Goal: Information Seeking & Learning: Find specific fact

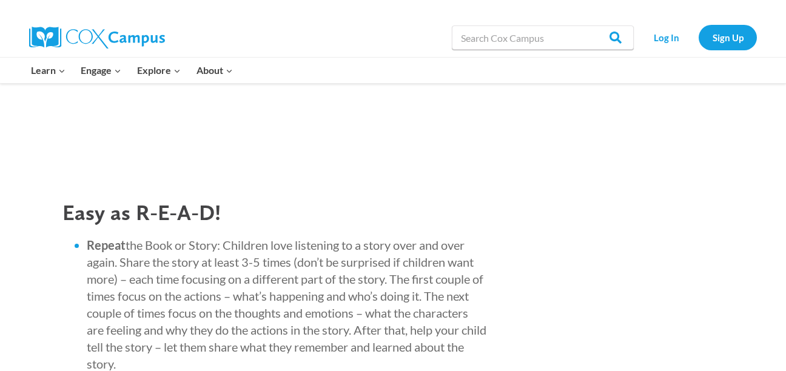
scroll to position [1272, 0]
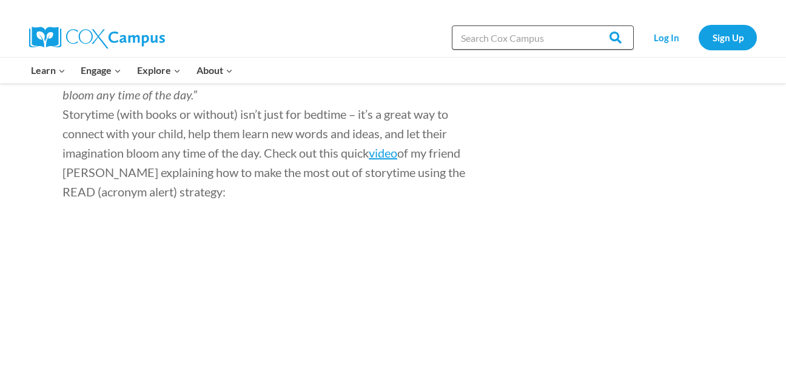
click at [465, 44] on input "Search in [URL][DOMAIN_NAME]" at bounding box center [543, 37] width 182 height 24
type input "[PERSON_NAME] the dirty dog"
click at [587, 25] on input "Search" at bounding box center [610, 37] width 47 height 24
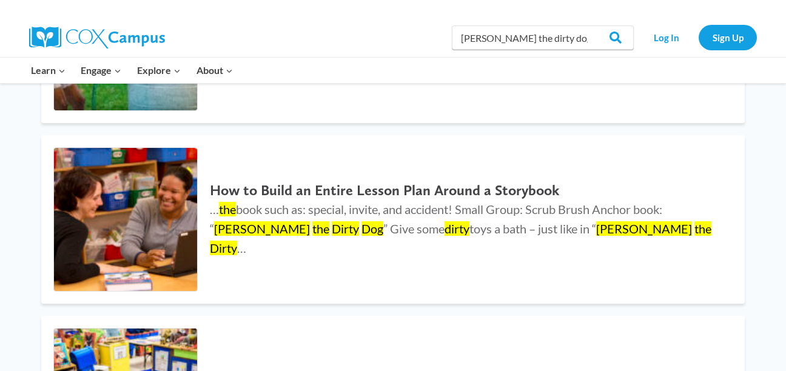
scroll to position [274, 0]
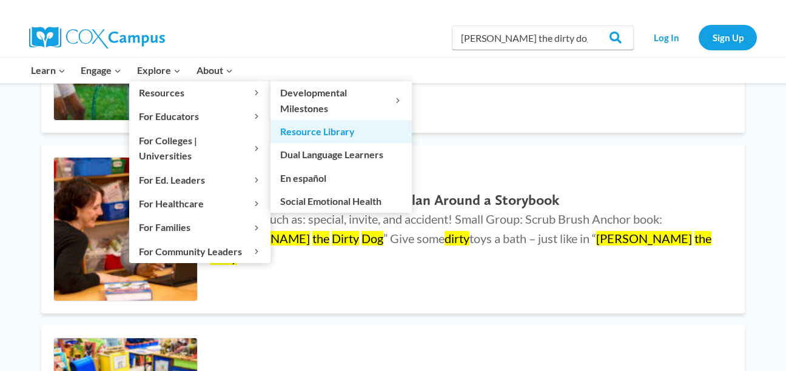
click at [301, 138] on link "Resource Library" at bounding box center [341, 131] width 141 height 23
click at [285, 132] on link "Resource Library" at bounding box center [341, 131] width 141 height 23
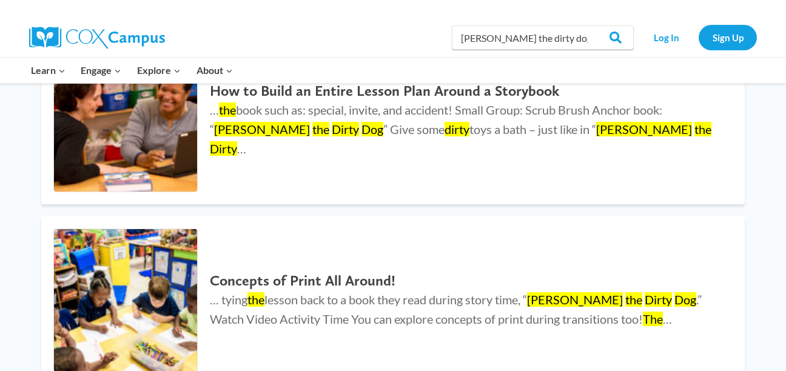
scroll to position [382, 0]
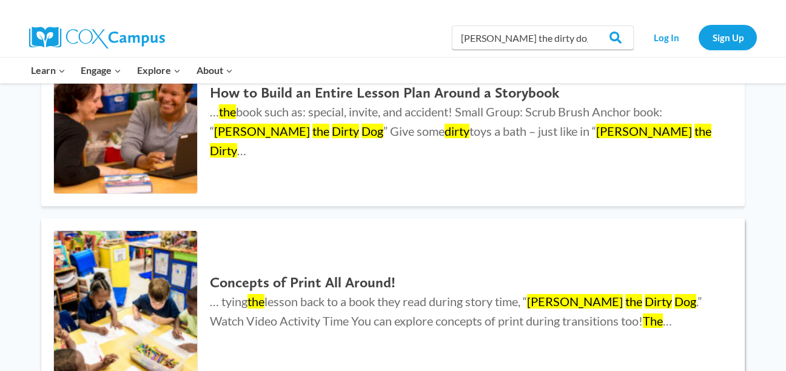
click at [485, 260] on link "Concepts of Print All Around! … tying the lesson back to a book they read durin…" at bounding box center [393, 302] width 704 height 169
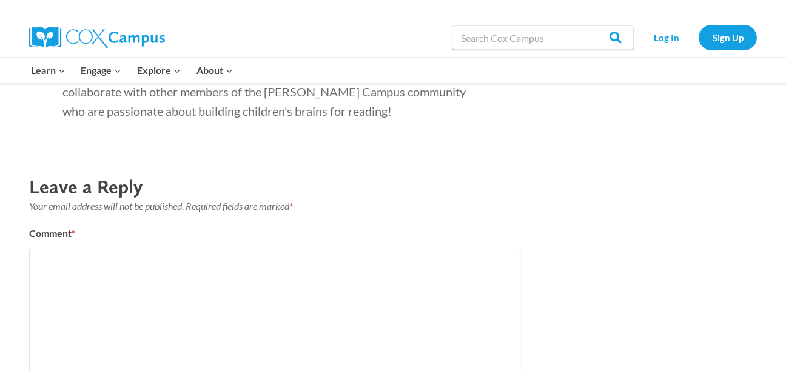
scroll to position [1818, 0]
